Goal: Navigation & Orientation: Find specific page/section

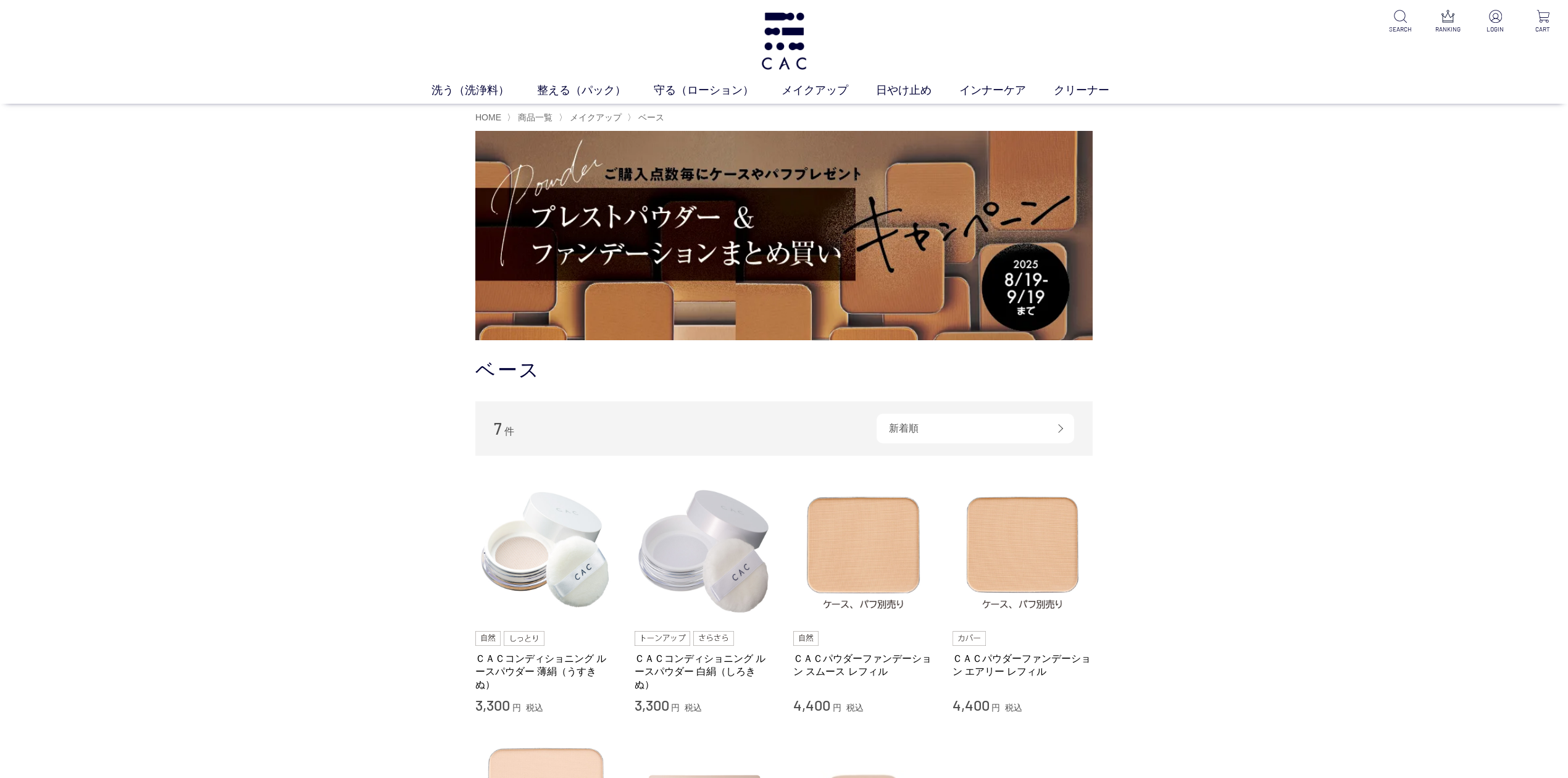
click at [755, 289] on img at bounding box center [784, 235] width 617 height 209
click at [618, 116] on span "メイクアップ" at bounding box center [595, 118] width 52 height 10
